Goal: Find specific page/section: Find specific page/section

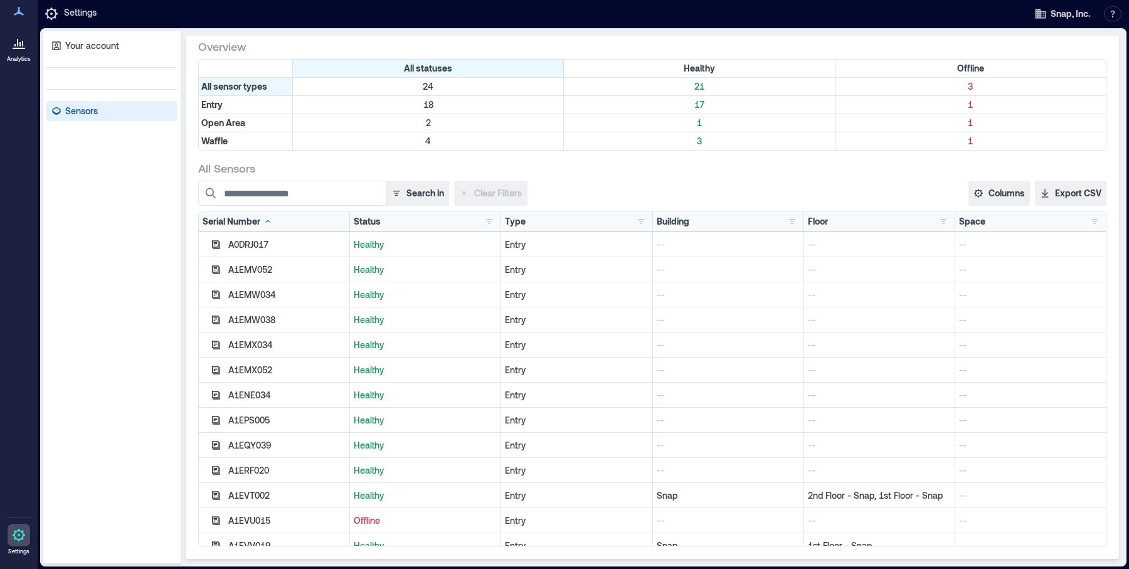
click at [82, 111] on p "Sensors" at bounding box center [81, 111] width 33 height 13
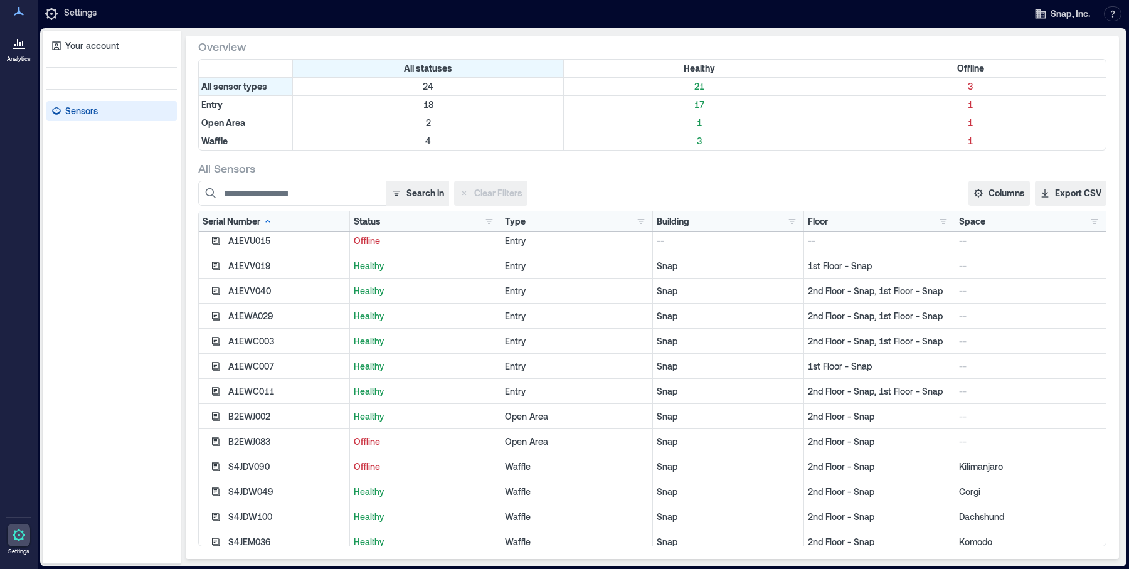
scroll to position [289, 0]
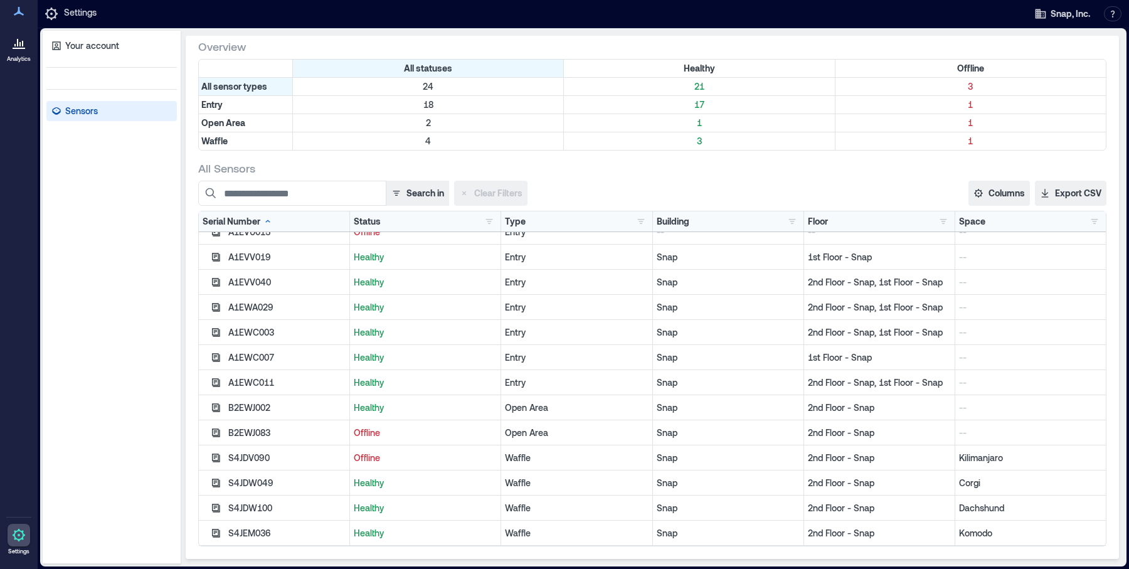
click at [16, 16] on icon at bounding box center [19, 11] width 10 height 9
click at [54, 14] on icon at bounding box center [51, 13] width 15 height 15
click at [17, 535] on icon at bounding box center [18, 535] width 15 height 15
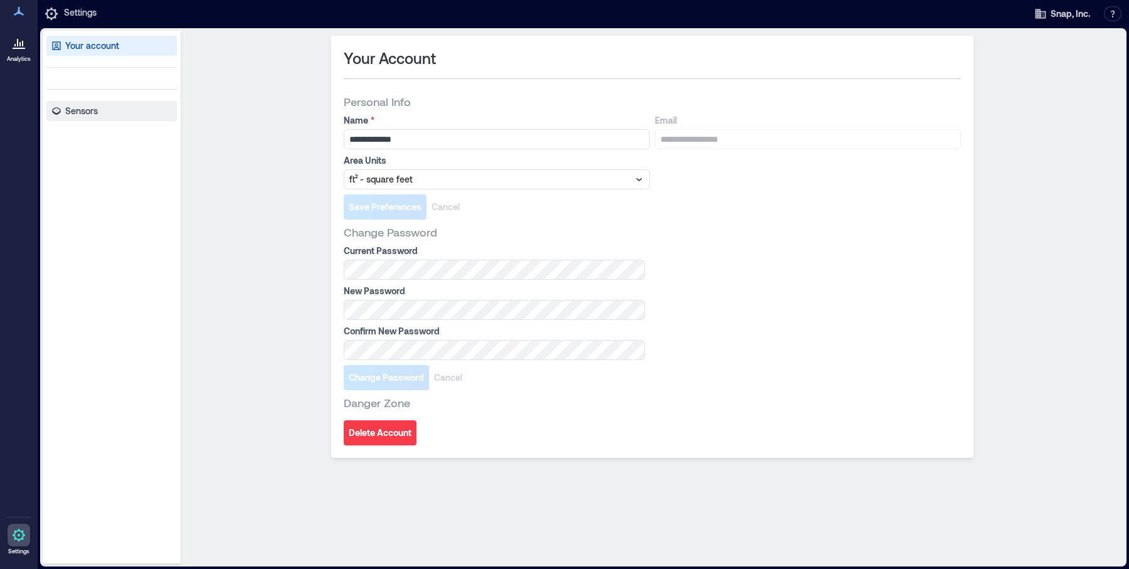
click at [101, 120] on link "Sensors" at bounding box center [111, 111] width 131 height 20
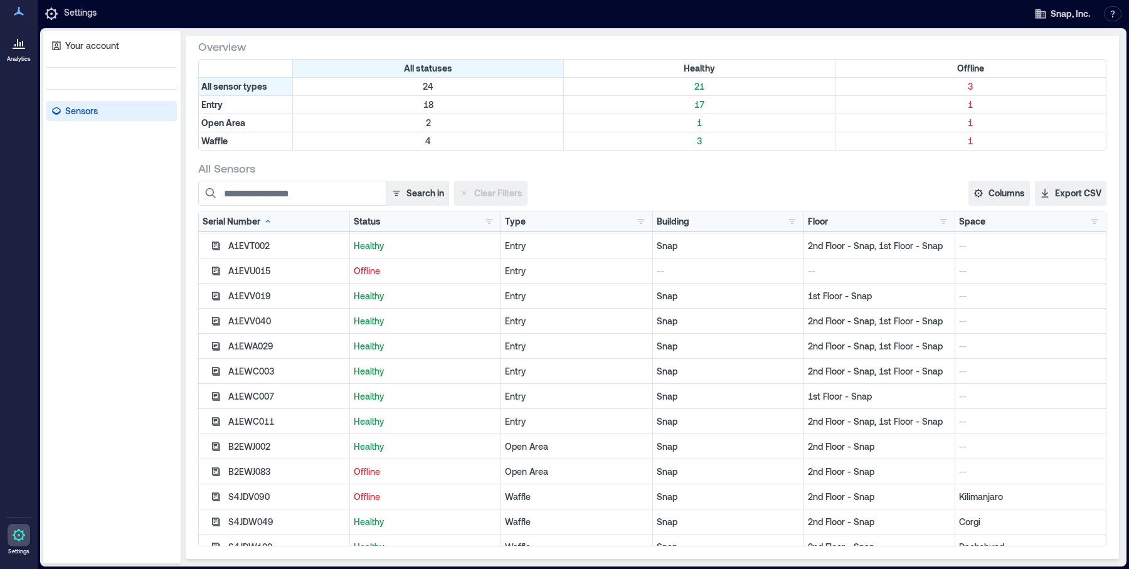
scroll to position [289, 0]
